Goal: Information Seeking & Learning: Learn about a topic

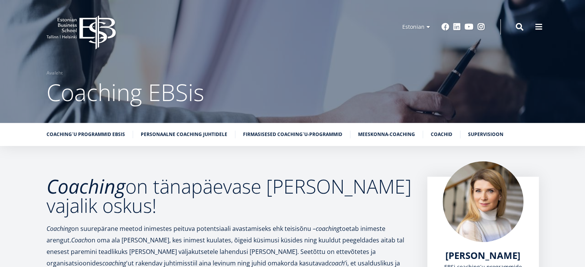
click at [81, 27] on icon at bounding box center [97, 32] width 36 height 34
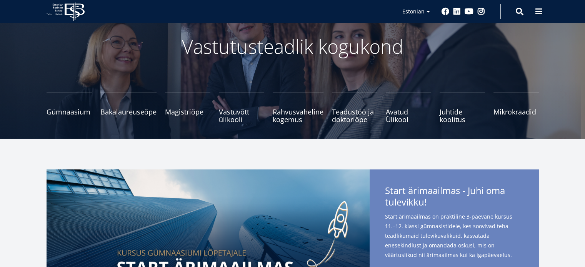
scroll to position [46, 0]
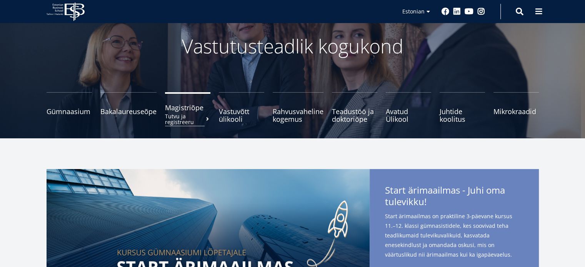
click at [178, 108] on span "Magistriõpe Tutvu ja registreeru" at bounding box center [187, 108] width 45 height 8
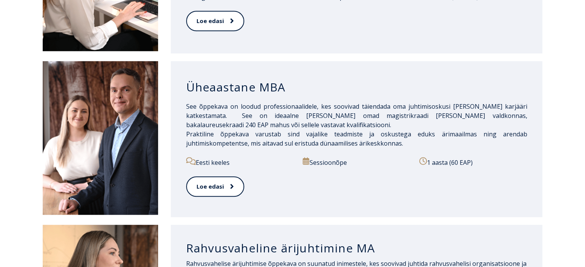
scroll to position [683, 0]
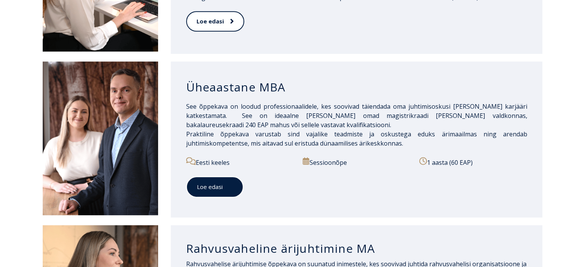
click at [203, 187] on link "Loe edasi" at bounding box center [214, 187] width 57 height 21
